Goal: Task Accomplishment & Management: Complete application form

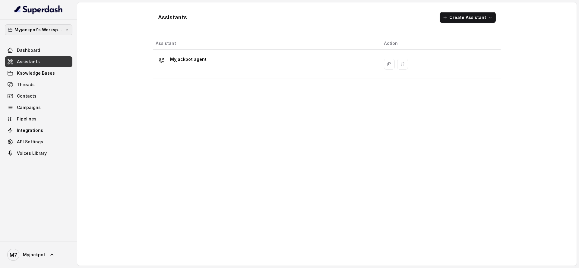
click at [51, 29] on p "Myjackpot's Workspace" at bounding box center [38, 29] width 48 height 7
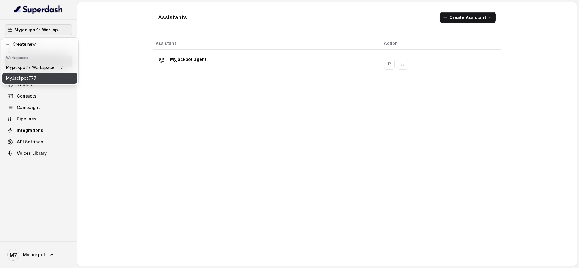
click at [49, 77] on div "MyJackpot777" at bounding box center [35, 78] width 58 height 7
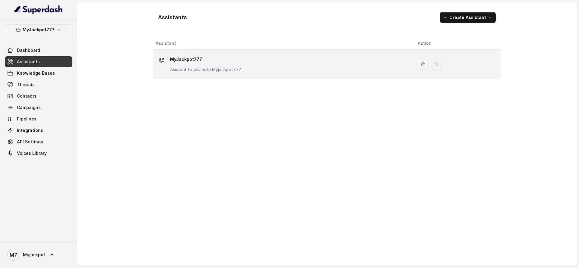
click at [239, 61] on div "MyJackpot777 Asistant to promote Myjackpot777" at bounding box center [282, 64] width 252 height 19
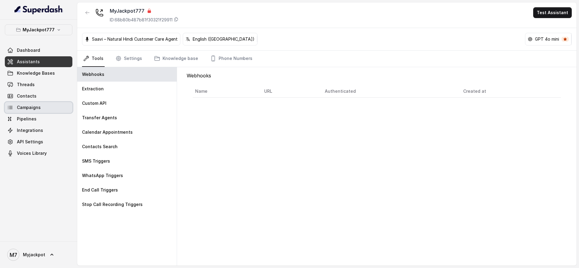
click at [34, 109] on span "Campaigns" at bounding box center [29, 108] width 24 height 6
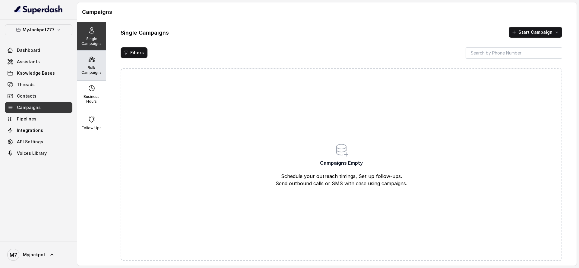
click at [85, 76] on div "Bulk Campaigns" at bounding box center [91, 65] width 29 height 29
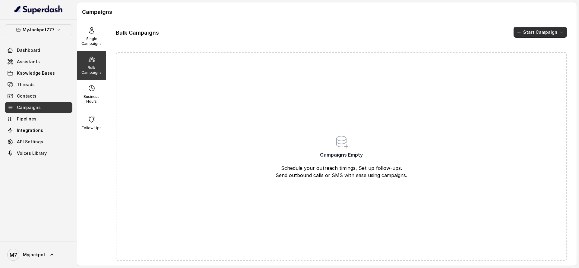
click at [530, 33] on button "Start Campaign" at bounding box center [540, 32] width 53 height 11
click at [526, 54] on p "Call" at bounding box center [522, 56] width 7 height 6
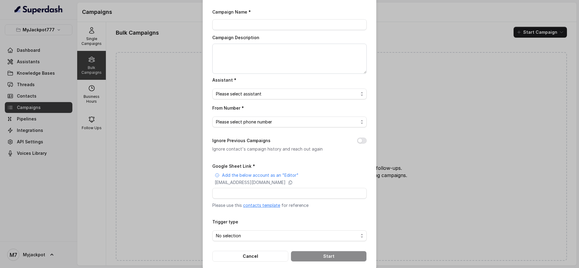
scroll to position [24, 0]
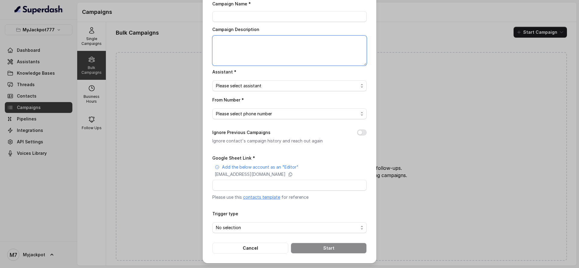
click at [307, 57] on textarea "Campaign Description" at bounding box center [289, 51] width 154 height 30
click at [304, 93] on div "Campaign Name * Campaign Description Assistant * Please select assistant From N…" at bounding box center [289, 127] width 154 height 254
click at [294, 17] on input "Campaign Name *" at bounding box center [289, 16] width 154 height 11
type input "x"
click at [270, 54] on textarea "Campaign Description" at bounding box center [289, 51] width 154 height 30
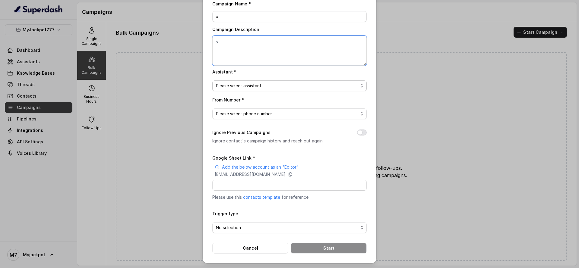
type textarea "x"
click at [264, 87] on span "Please select assistant" at bounding box center [287, 85] width 142 height 7
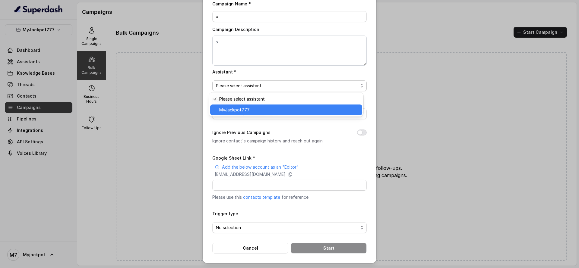
click at [254, 110] on span "MyJackpot777" at bounding box center [288, 109] width 139 height 7
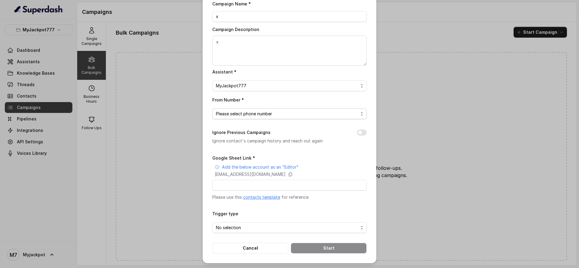
click at [251, 115] on span "Please select phone number" at bounding box center [287, 113] width 142 height 7
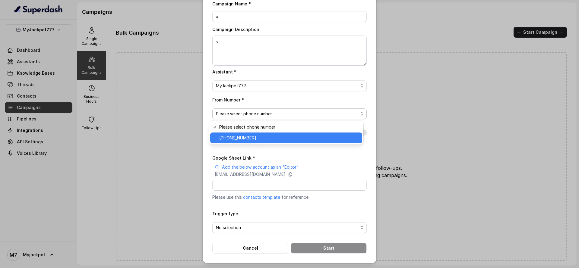
click at [245, 133] on div "+919240904634" at bounding box center [286, 138] width 152 height 11
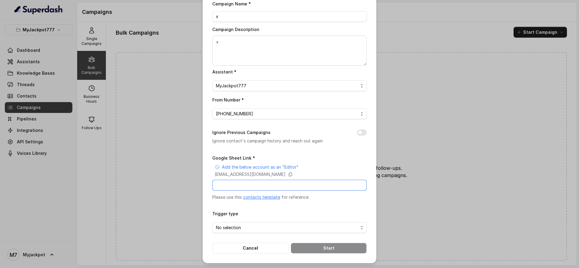
click at [240, 184] on input "Google Sheet Link *" at bounding box center [289, 185] width 154 height 11
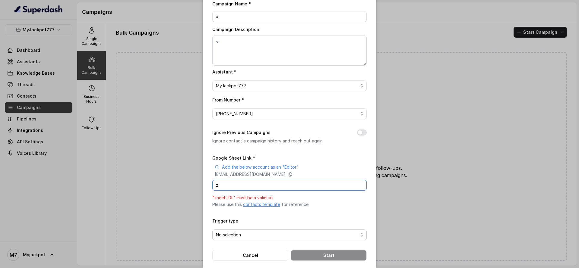
type input "z"
click at [230, 235] on span "No selection" at bounding box center [287, 235] width 142 height 7
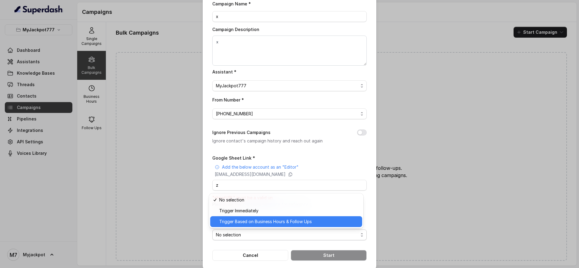
click at [242, 220] on span "Trigger Based on Business Hours & Follow Ups" at bounding box center [288, 221] width 139 height 7
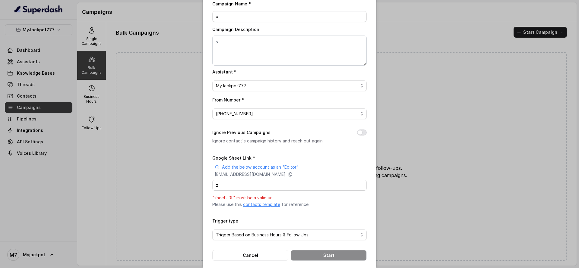
click at [534, 133] on div "Bulk Call Campaign Campaign Name * x Campaign Description x Assistant * MyJackp…" at bounding box center [289, 134] width 579 height 268
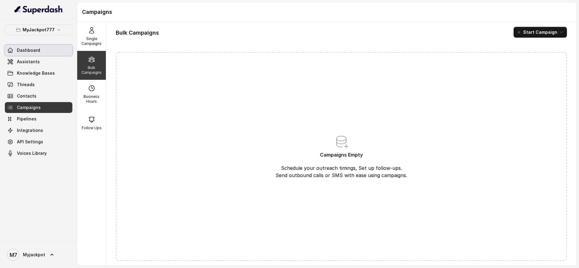
click at [52, 55] on link "Dashboard" at bounding box center [39, 50] width 68 height 11
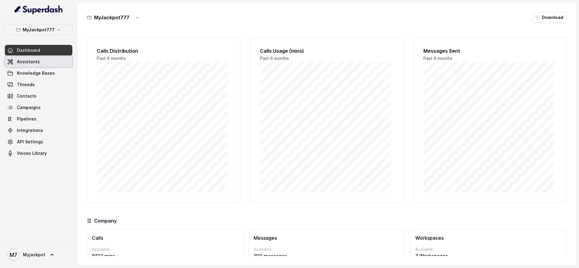
click at [33, 65] on link "Assistants" at bounding box center [39, 61] width 68 height 11
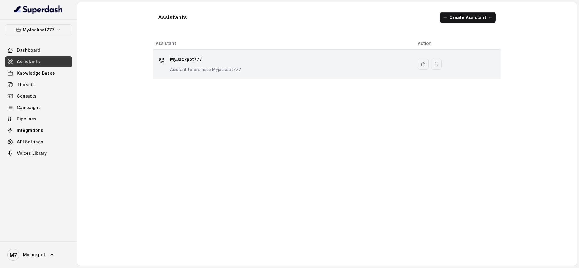
click at [193, 61] on p "MyJackpot777" at bounding box center [205, 60] width 71 height 10
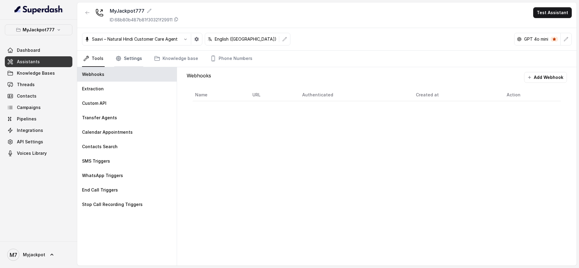
click at [128, 55] on link "Settings" at bounding box center [128, 59] width 29 height 16
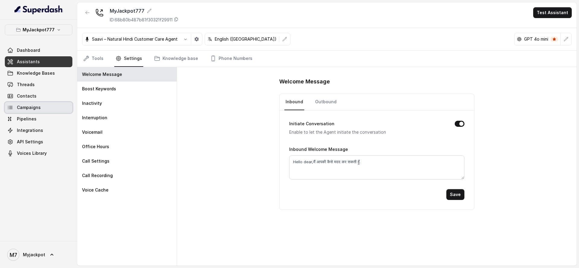
click at [40, 107] on link "Campaigns" at bounding box center [39, 107] width 68 height 11
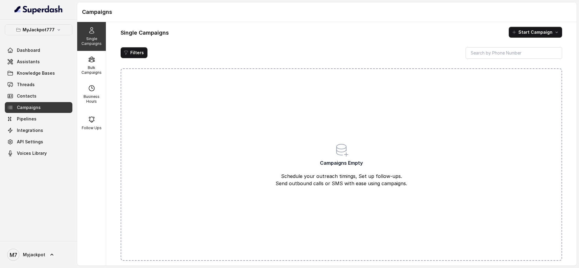
click at [447, 155] on div "Campaigns Empty Schedule your outreach timings, Set up follow-ups. Send outboun…" at bounding box center [341, 164] width 441 height 193
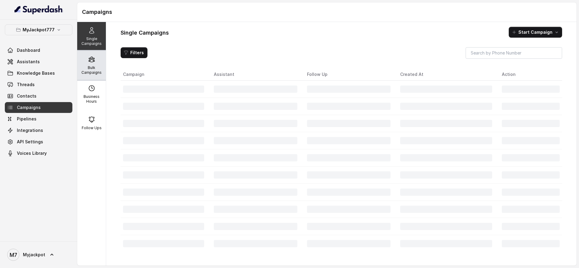
click at [86, 67] on p "Bulk Campaigns" at bounding box center [92, 70] width 24 height 10
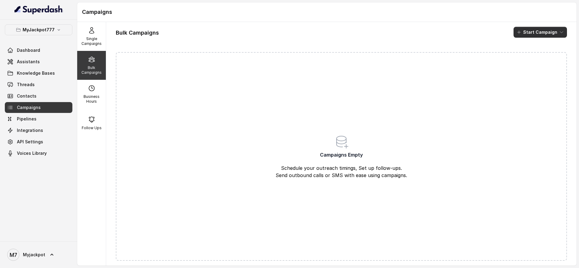
click at [521, 27] on button "Start Campaign" at bounding box center [540, 32] width 53 height 11
click at [517, 58] on div "Call" at bounding box center [524, 56] width 29 height 6
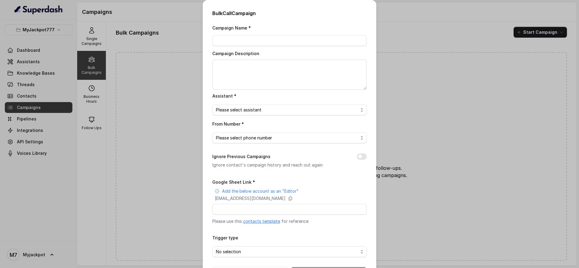
click at [123, 75] on div "Bulk Call Campaign Campaign Name * Campaign Description Assistant * Please sele…" at bounding box center [289, 134] width 579 height 268
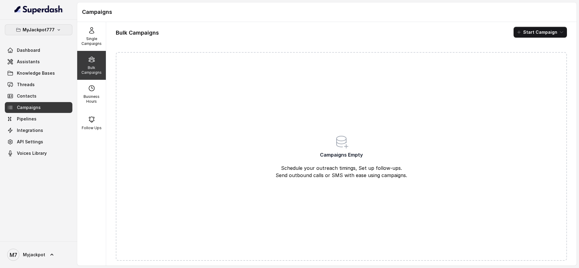
click at [30, 28] on p "MyJackpot777" at bounding box center [39, 29] width 32 height 7
click at [49, 65] on p "Myjackpot's Workspace" at bounding box center [30, 67] width 48 height 7
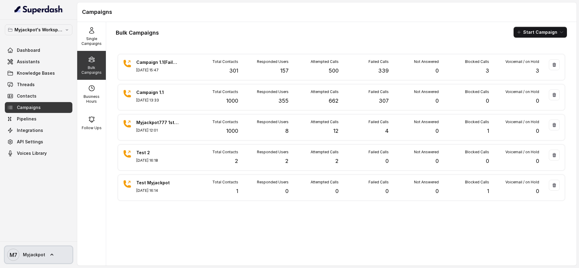
click at [55, 251] on link "M7 Myjackpot" at bounding box center [39, 255] width 68 height 17
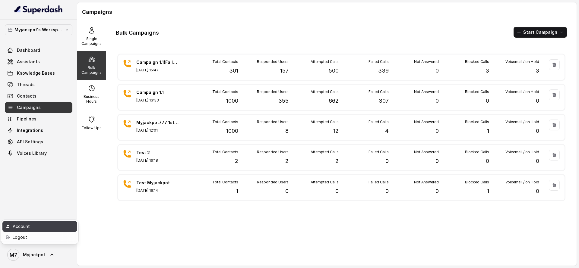
click at [49, 229] on div "Account" at bounding box center [38, 226] width 51 height 7
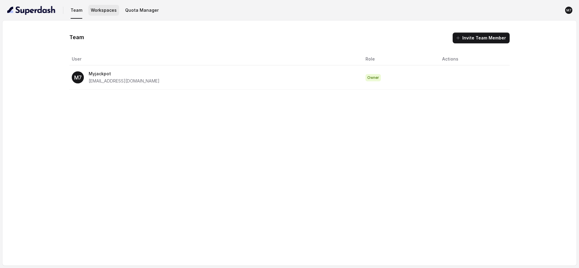
click at [113, 12] on button "Workspaces" at bounding box center [103, 10] width 31 height 11
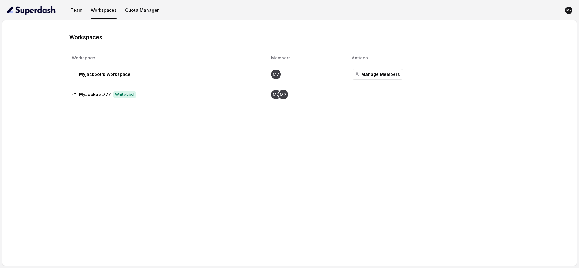
click at [286, 103] on td "M7 M7" at bounding box center [306, 95] width 81 height 20
click at [76, 9] on button "Team" at bounding box center [76, 10] width 17 height 11
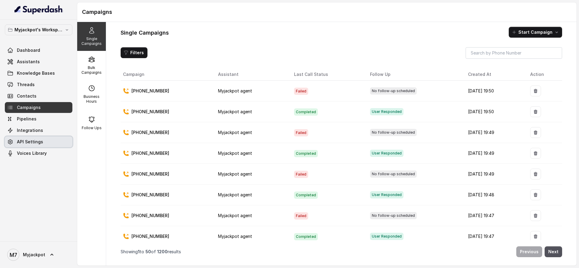
click at [55, 145] on link "API Settings" at bounding box center [39, 142] width 68 height 11
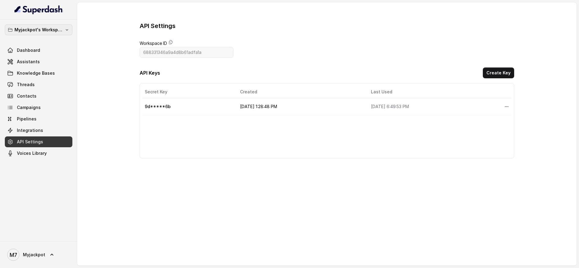
click at [62, 31] on p "Myjackpot's Workspace" at bounding box center [38, 29] width 48 height 7
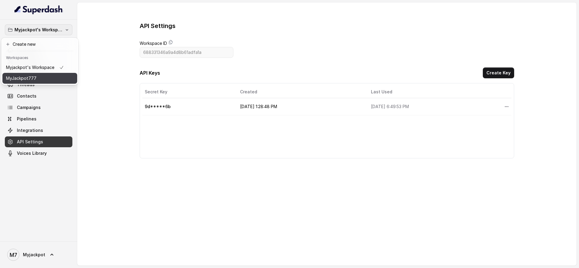
click at [52, 78] on div "MyJackpot777" at bounding box center [35, 78] width 58 height 7
type input "68b800ce7b81f30321f27a72"
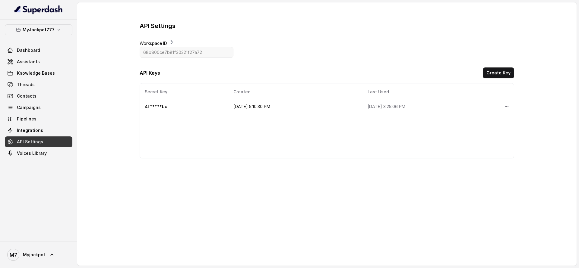
click at [49, 141] on link "API Settings" at bounding box center [39, 142] width 68 height 11
click at [504, 105] on icon "More options" at bounding box center [506, 106] width 5 height 5
click at [487, 122] on button "Delete" at bounding box center [491, 121] width 30 height 11
click at [502, 70] on button "Create Key" at bounding box center [498, 73] width 31 height 11
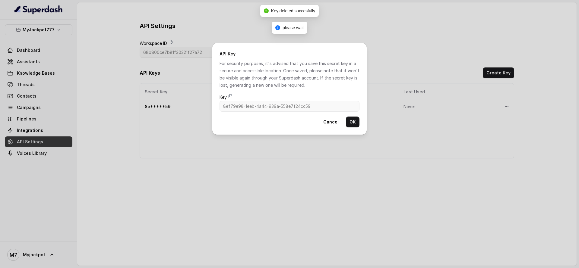
click at [231, 94] on icon at bounding box center [230, 96] width 5 height 5
click at [351, 121] on button "OK" at bounding box center [353, 122] width 14 height 11
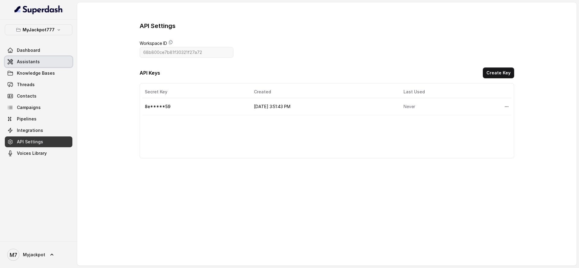
click at [40, 61] on link "Assistants" at bounding box center [39, 61] width 68 height 11
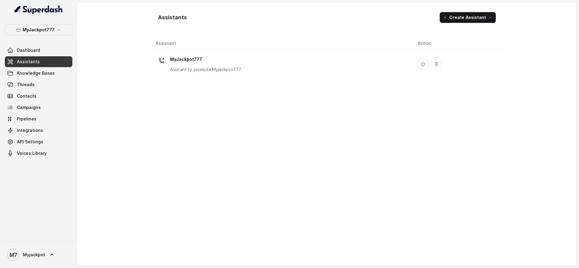
click at [241, 60] on div "MyJackpot777 Asistant to promote Myjackpot777" at bounding box center [282, 64] width 252 height 19
